Goal: Transaction & Acquisition: Purchase product/service

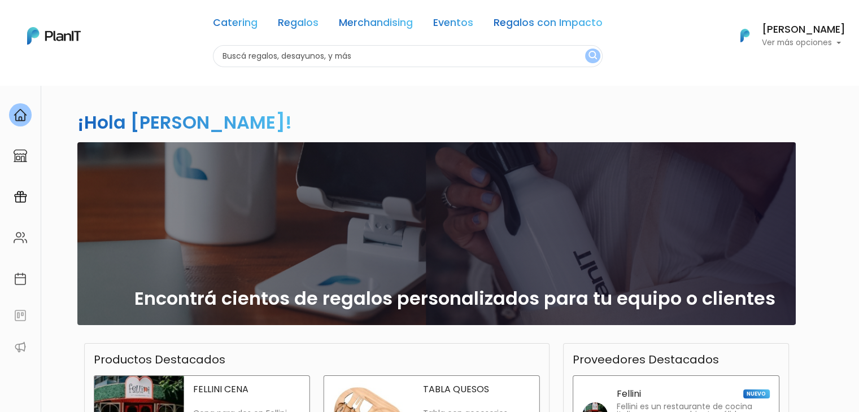
click at [273, 58] on input "text" at bounding box center [408, 56] width 390 height 22
type input "glit"
click at [585, 49] on button "submit" at bounding box center [592, 56] width 15 height 15
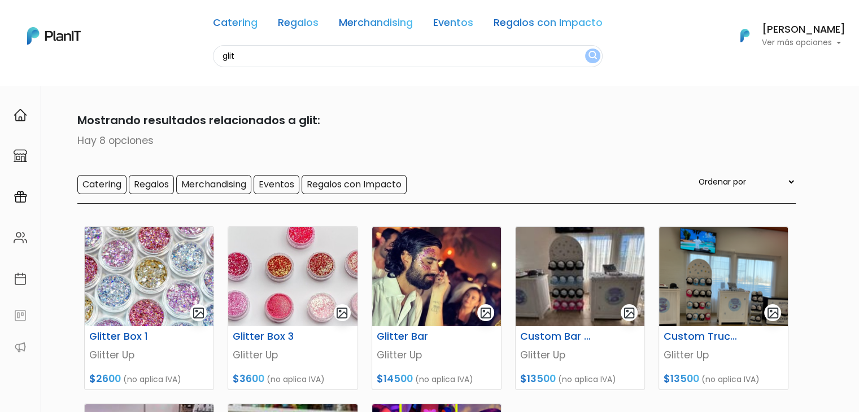
click at [242, 53] on input "glit" at bounding box center [408, 56] width 390 height 22
type input "g"
type input "DECO"
click at [585, 49] on button "submit" at bounding box center [592, 56] width 15 height 15
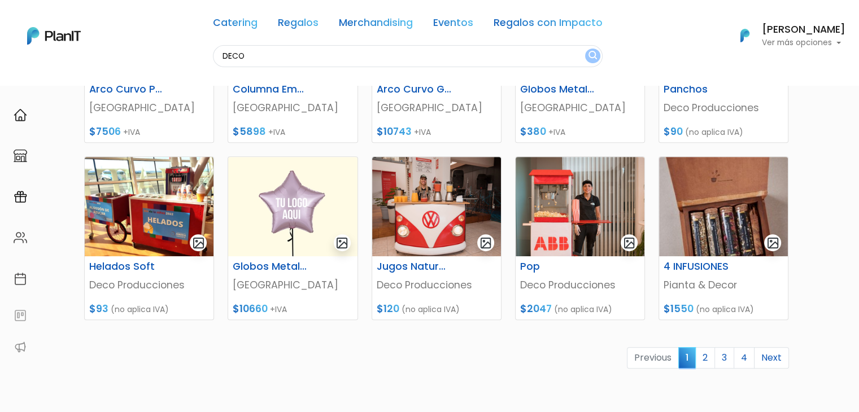
scroll to position [421, 0]
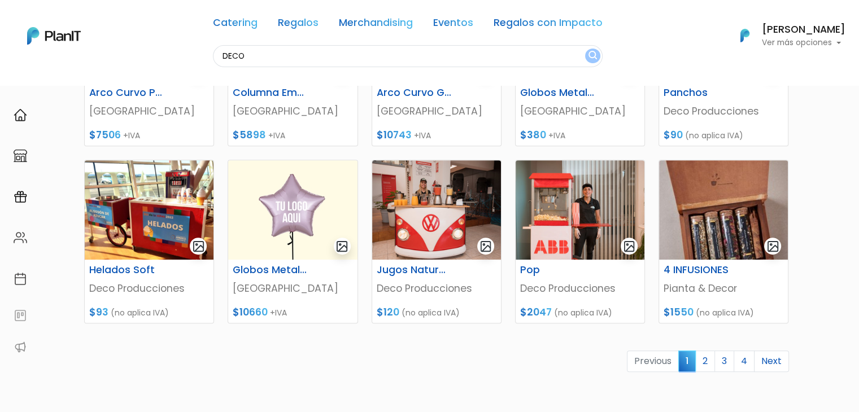
click at [235, 55] on input "DECO" at bounding box center [408, 56] width 390 height 22
type input "f"
type input "cabin"
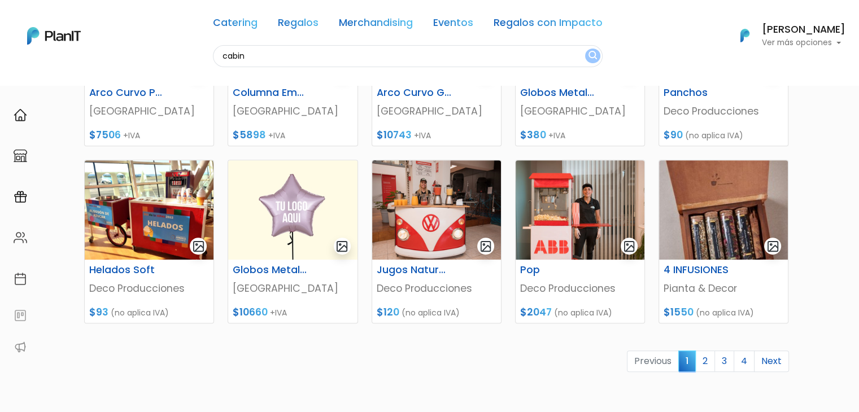
click at [585, 49] on button "submit" at bounding box center [592, 56] width 15 height 15
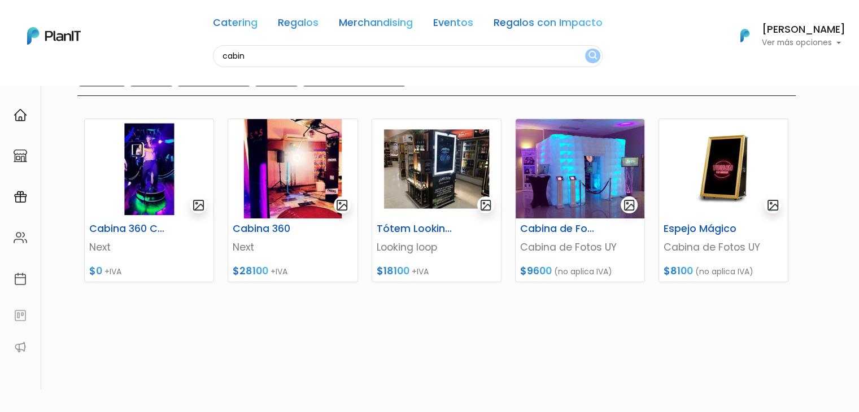
scroll to position [111, 0]
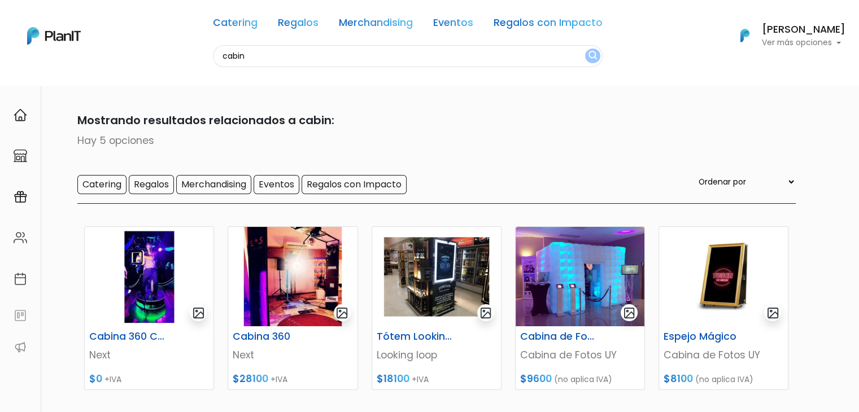
click at [242, 56] on input "cabin" at bounding box center [408, 56] width 390 height 22
click at [355, 21] on link "Merchandising" at bounding box center [376, 25] width 74 height 14
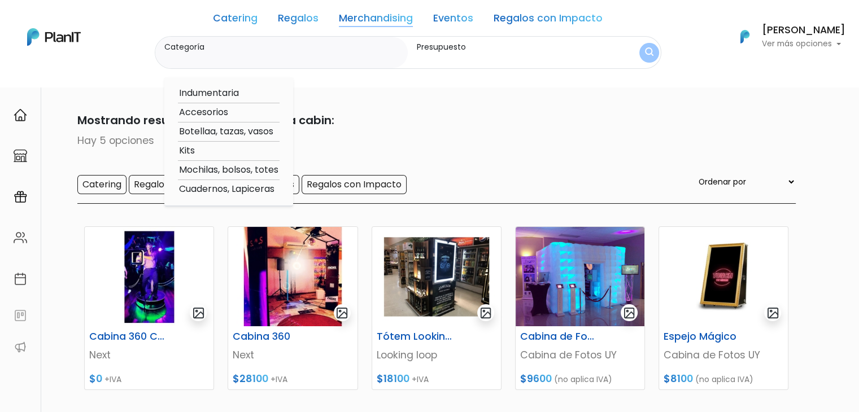
click at [221, 133] on option "Botellaa, tazas, vasos" at bounding box center [229, 132] width 102 height 14
type input "Botellaa, tazas, vasos"
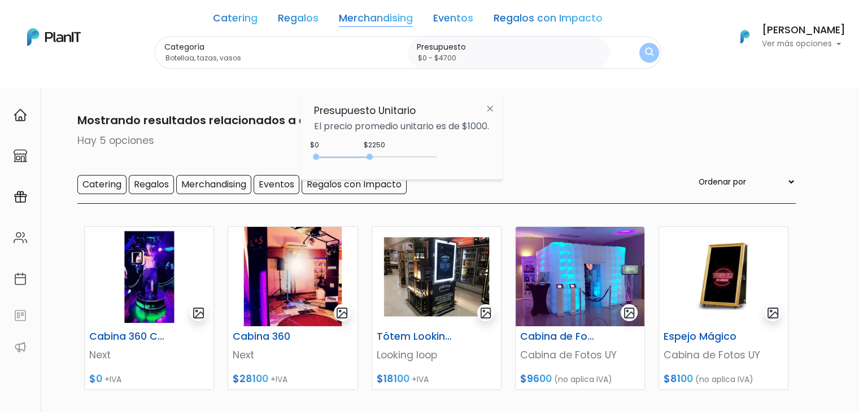
type input "$0 - $4750"
drag, startPoint x: 337, startPoint y: 159, endPoint x: 432, endPoint y: 167, distance: 95.2
click at [432, 167] on div "$4750 $0 0 : 4750 0 4750 0,4750" at bounding box center [401, 159] width 175 height 23
click at [645, 54] on img "submit" at bounding box center [649, 52] width 8 height 11
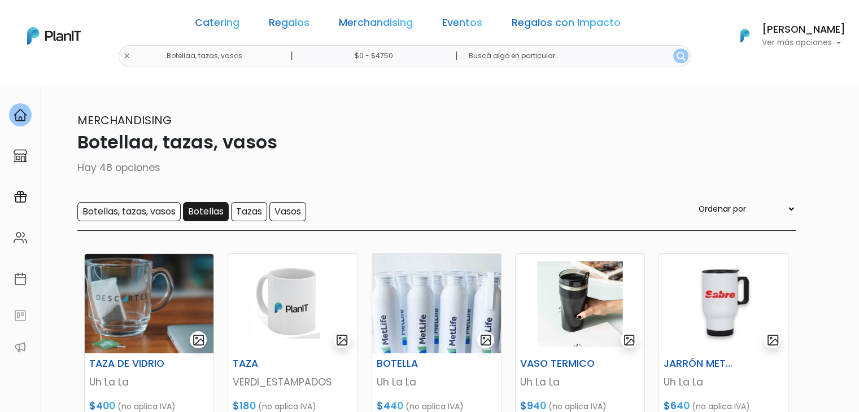
click at [201, 213] on input "Botellas" at bounding box center [206, 211] width 46 height 19
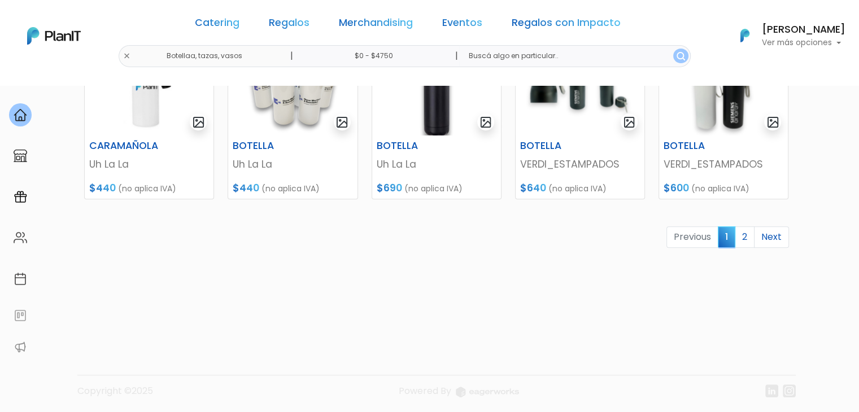
scroll to position [575, 0]
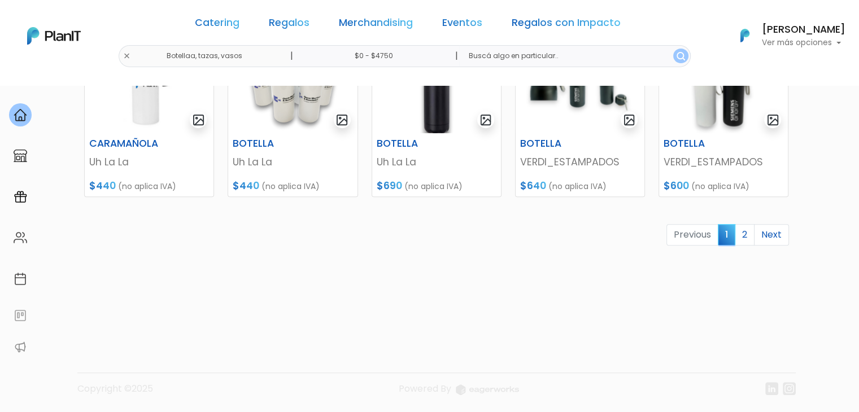
click at [745, 240] on link "2" at bounding box center [745, 234] width 20 height 21
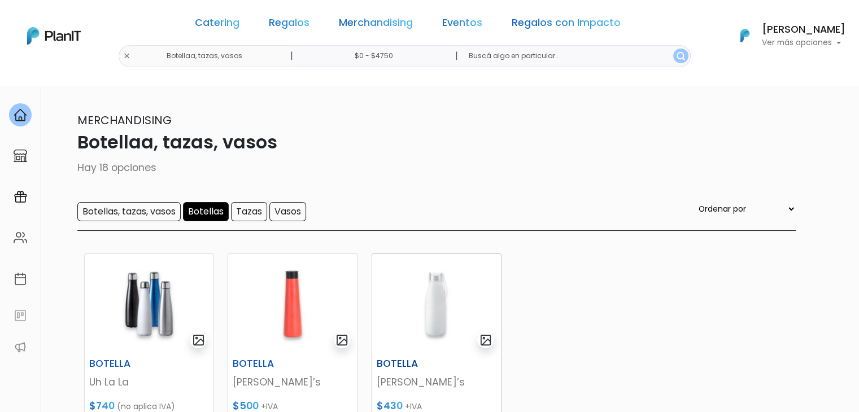
click at [432, 325] on img at bounding box center [436, 303] width 129 height 99
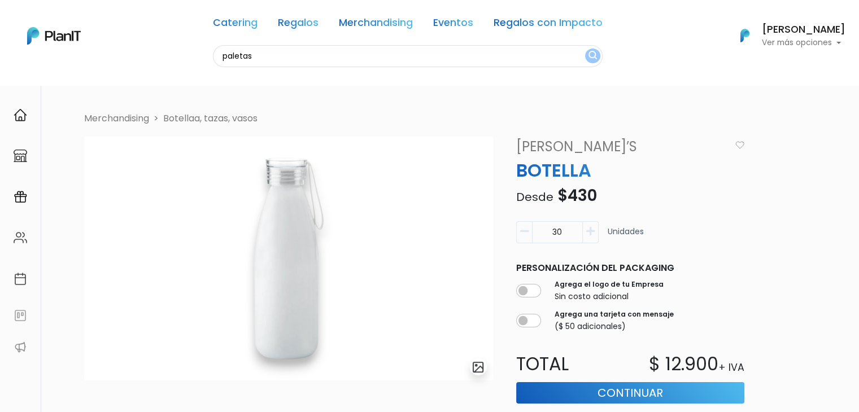
type input "paletas"
click at [585, 49] on button "submit" at bounding box center [592, 56] width 15 height 15
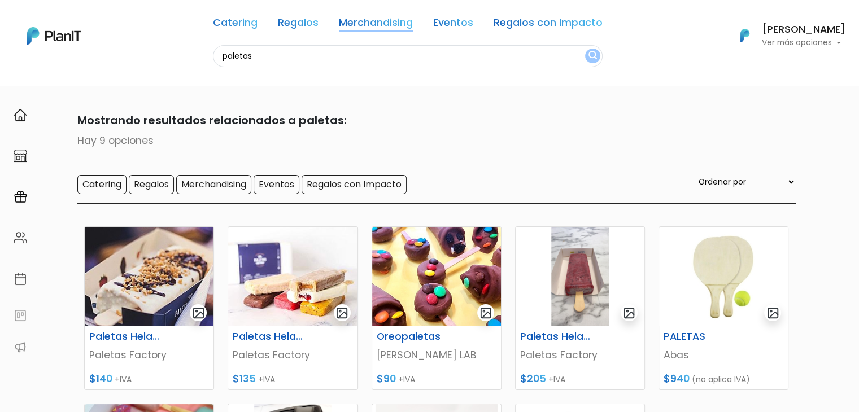
click at [366, 22] on link "Merchandising" at bounding box center [376, 25] width 74 height 14
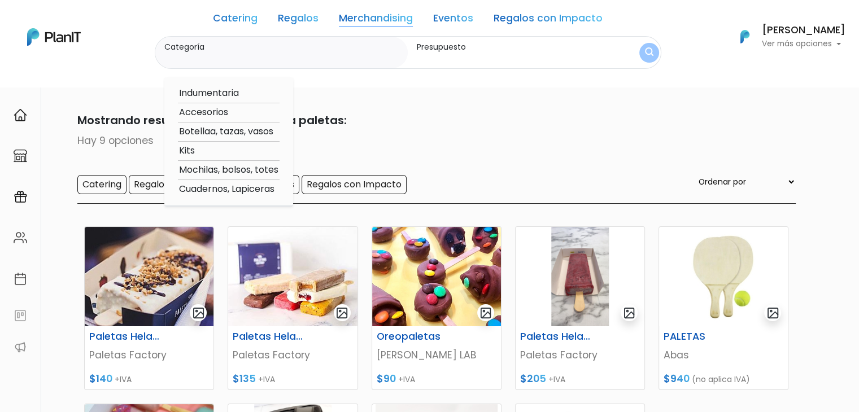
click at [236, 125] on option "Botellaa, tazas, vasos" at bounding box center [229, 132] width 102 height 14
type input "Botellaa, tazas, vasos"
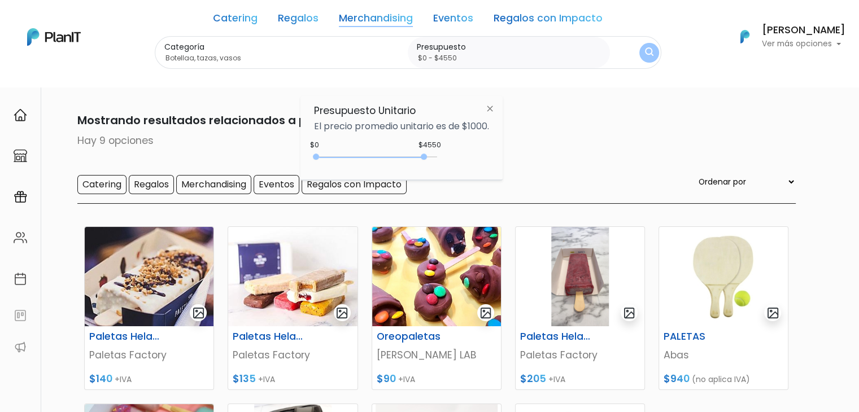
type input "$0 - $4600"
drag, startPoint x: 341, startPoint y: 156, endPoint x: 428, endPoint y: 168, distance: 87.8
click at [428, 168] on div "$4550 $0 0 : 4550 0 4550 0,4600" at bounding box center [401, 159] width 175 height 23
click at [643, 60] on button "submit" at bounding box center [649, 53] width 20 height 20
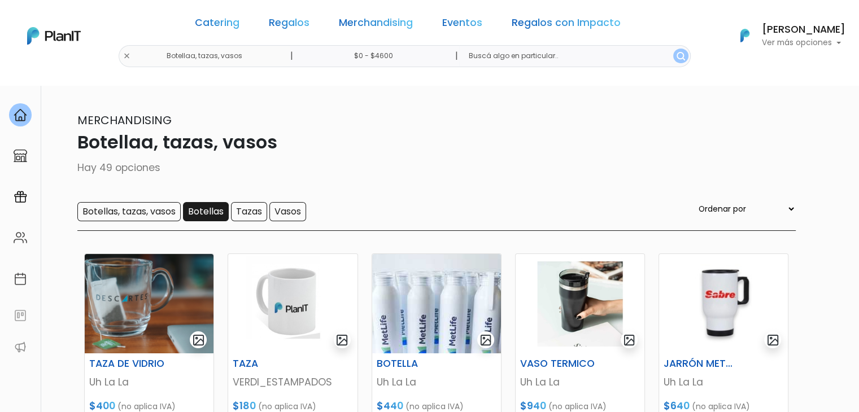
click at [206, 210] on input "Botellas" at bounding box center [206, 211] width 46 height 19
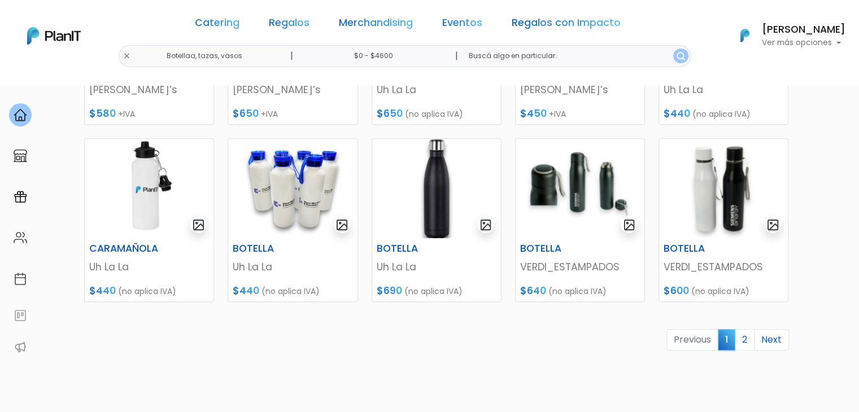
scroll to position [506, 0]
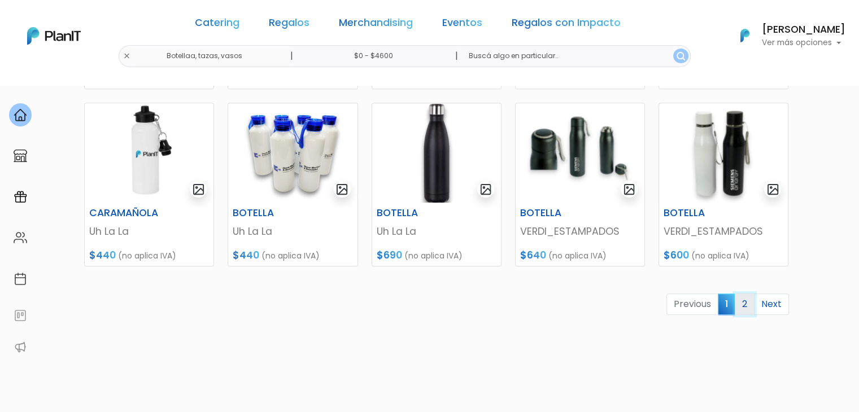
click at [744, 306] on link "2" at bounding box center [745, 304] width 20 height 21
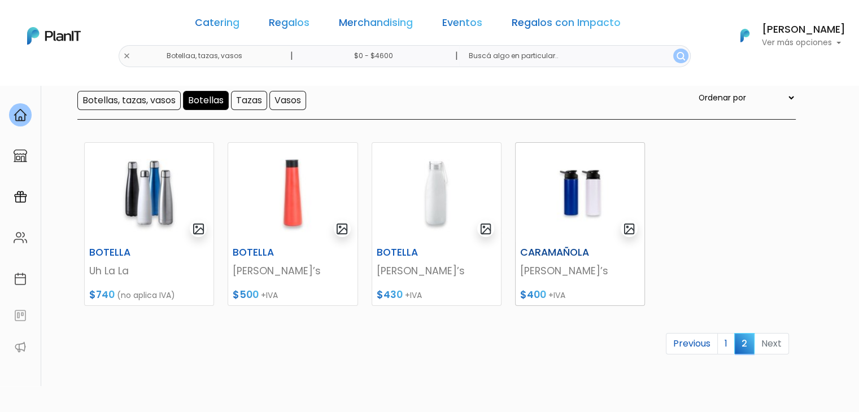
click at [548, 195] on img at bounding box center [580, 192] width 129 height 99
click at [754, 185] on img at bounding box center [723, 192] width 129 height 99
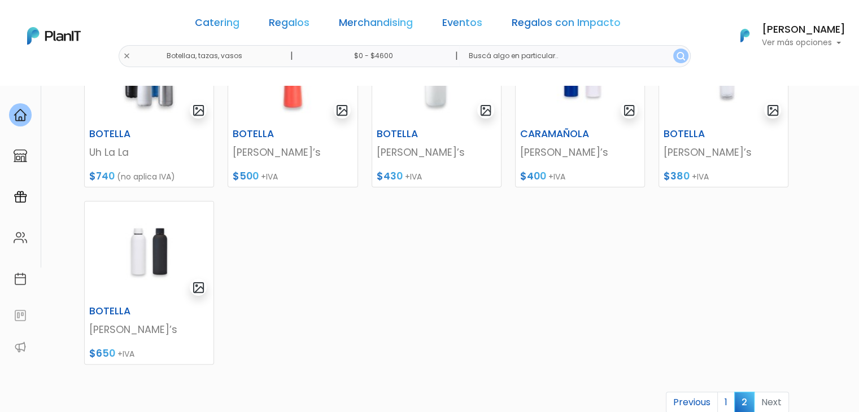
scroll to position [230, 0]
click at [156, 247] on img at bounding box center [149, 250] width 129 height 99
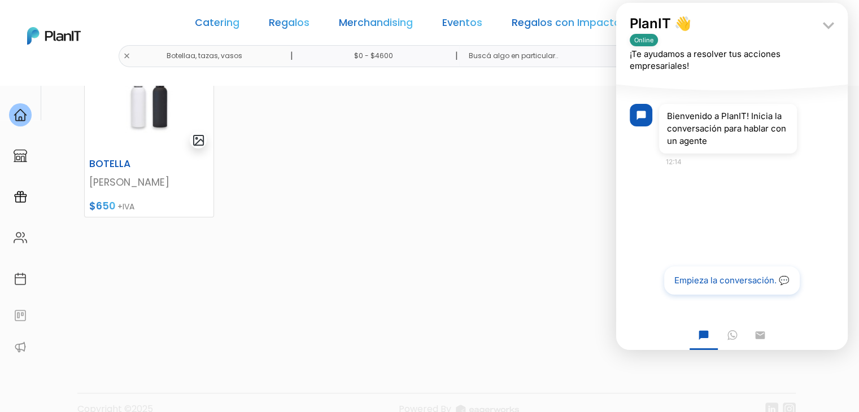
click at [552, 195] on div "BOTELLA Uh La La $740 (no aplica IVA) BOTELLA Lincoln’s $500 +IVA BOTELLA Linco…" at bounding box center [436, 101] width 719 height 476
click at [829, 28] on icon "keyboard_arrow_down" at bounding box center [828, 25] width 23 height 23
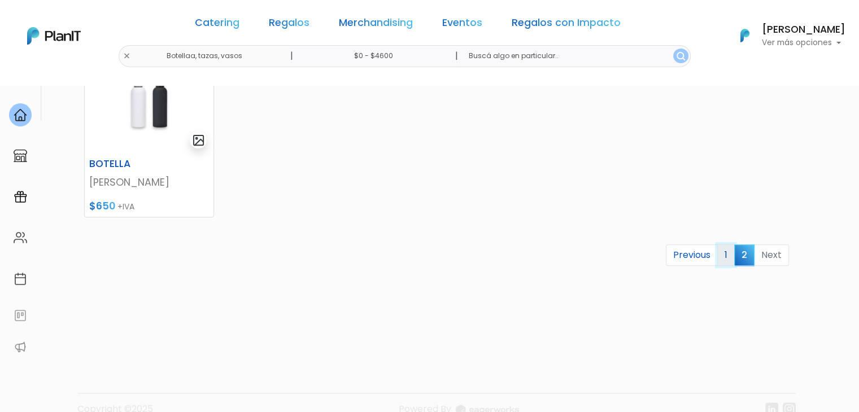
click at [729, 258] on link "1" at bounding box center [726, 255] width 18 height 21
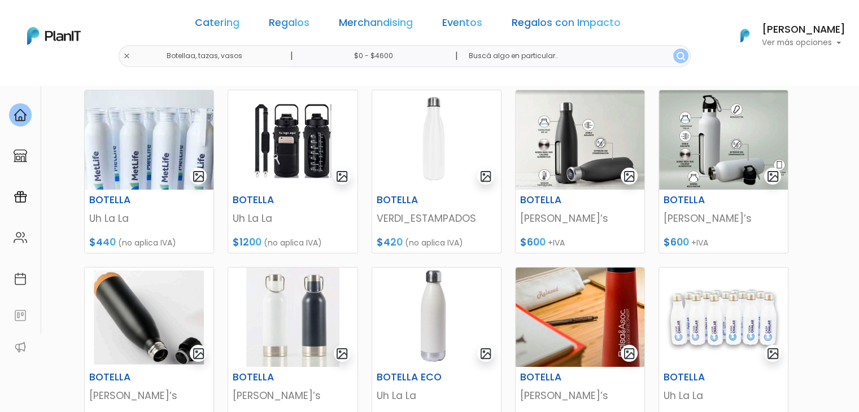
scroll to position [154, 0]
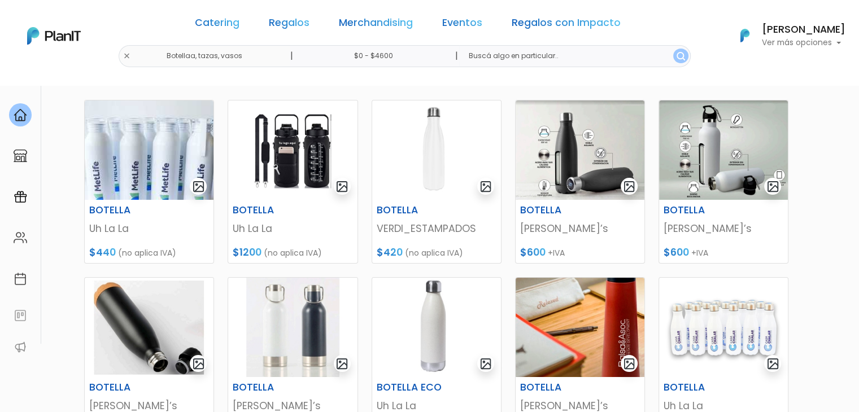
click at [425, 165] on img at bounding box center [436, 150] width 129 height 99
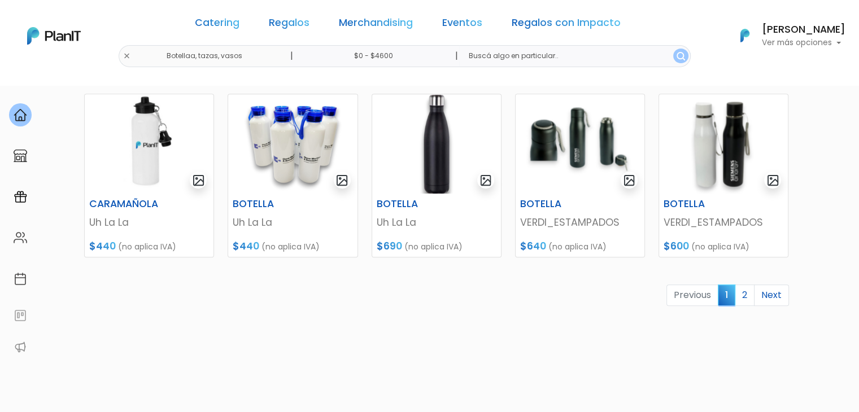
scroll to position [520, 0]
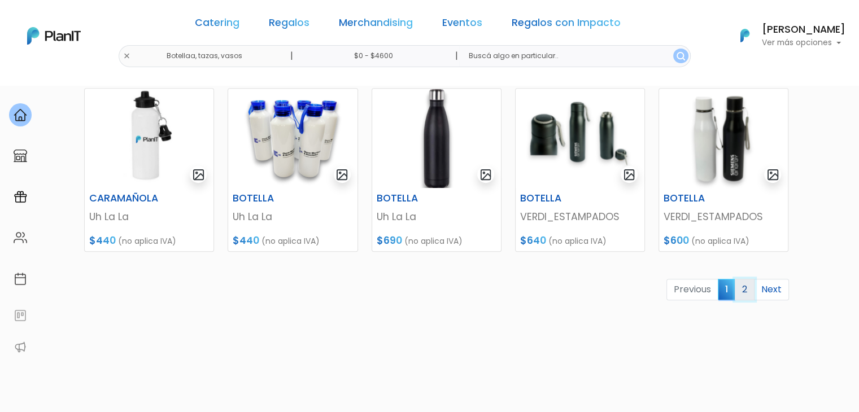
click at [746, 286] on link "2" at bounding box center [745, 289] width 20 height 21
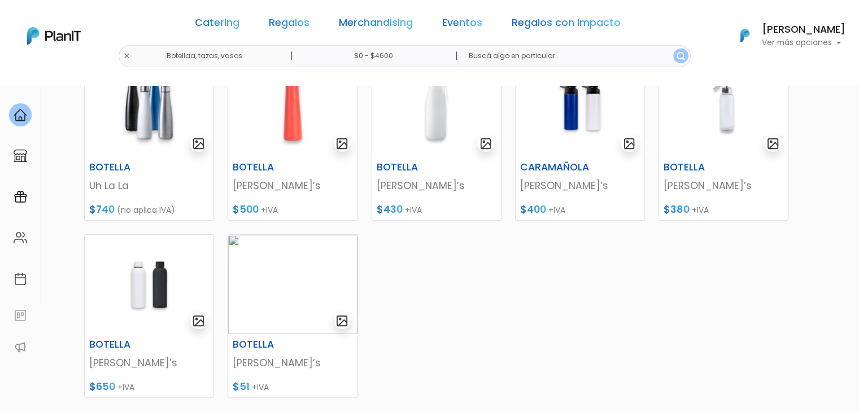
scroll to position [199, 0]
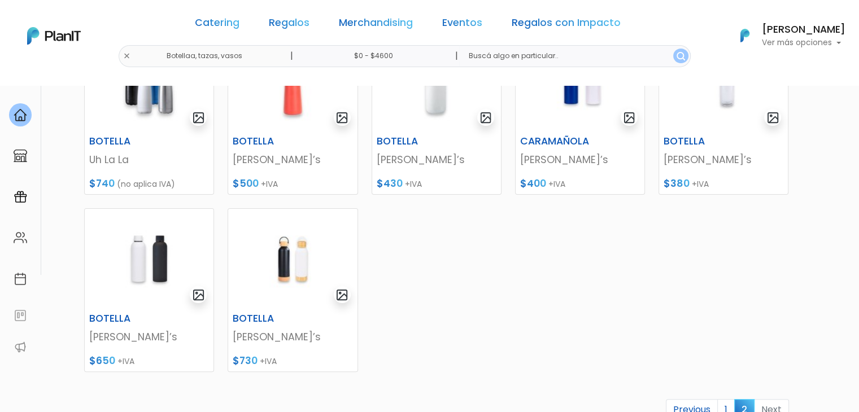
scroll to position [221, 0]
click at [279, 262] on img at bounding box center [292, 260] width 129 height 99
